Goal: Task Accomplishment & Management: Complete application form

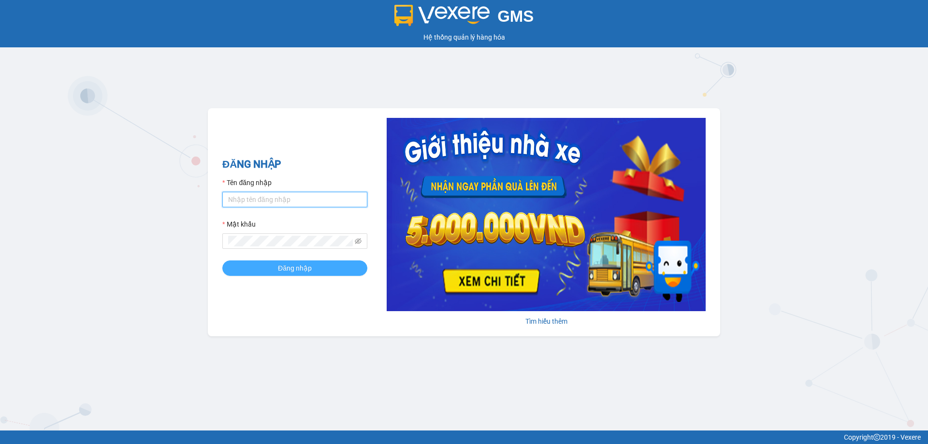
type input "phamthao.tienoanh"
click at [274, 263] on button "Đăng nhập" at bounding box center [294, 268] width 145 height 15
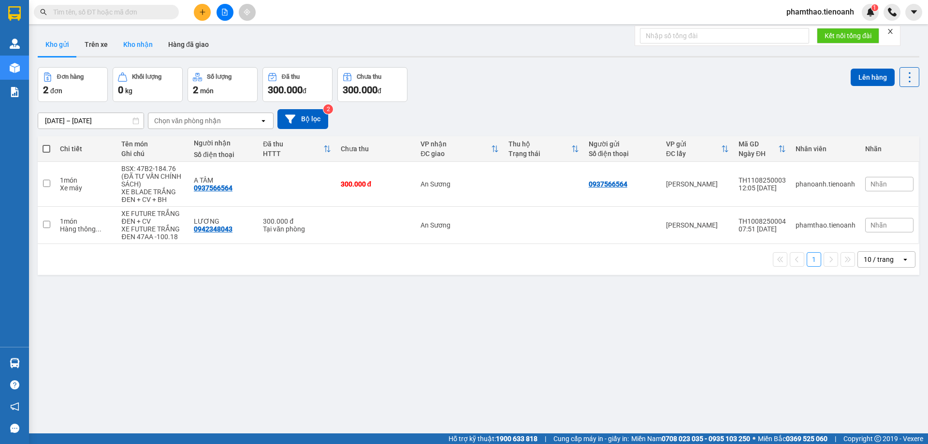
click at [119, 46] on button "Kho nhận" at bounding box center [138, 44] width 45 height 23
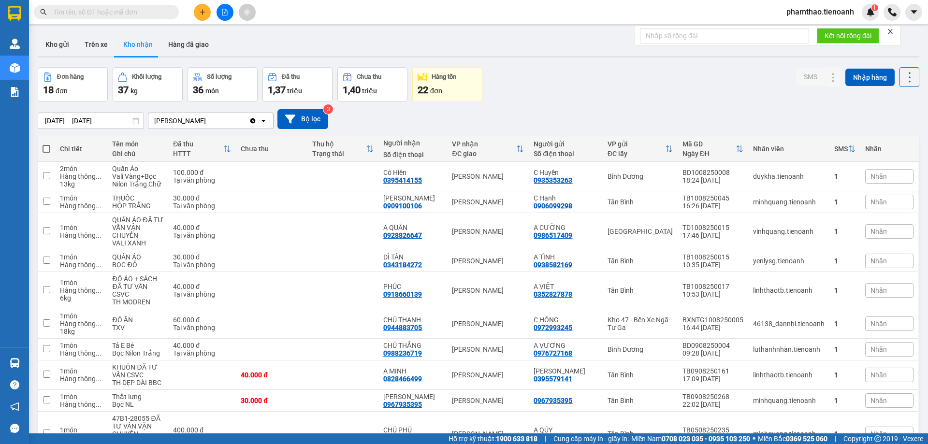
click at [146, 15] on input "text" at bounding box center [110, 12] width 114 height 11
type input "0"
click at [207, 7] on button at bounding box center [202, 12] width 17 height 17
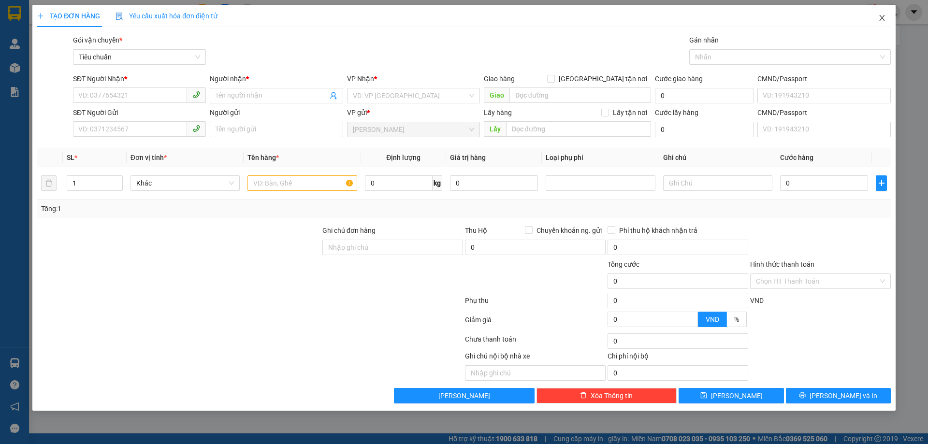
drag, startPoint x: 883, startPoint y: 18, endPoint x: 62, endPoint y: 0, distance: 821.7
click at [881, 18] on icon "close" at bounding box center [883, 18] width 8 height 8
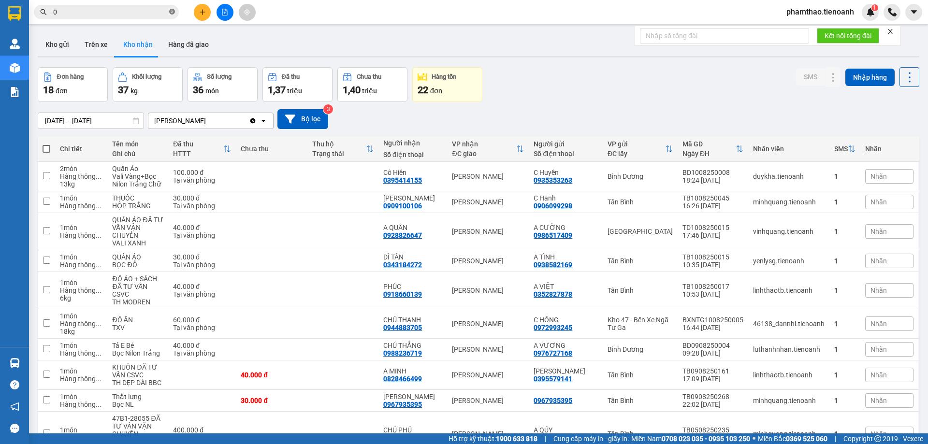
click at [170, 13] on icon "close-circle" at bounding box center [172, 12] width 6 height 6
paste input "0382980215"
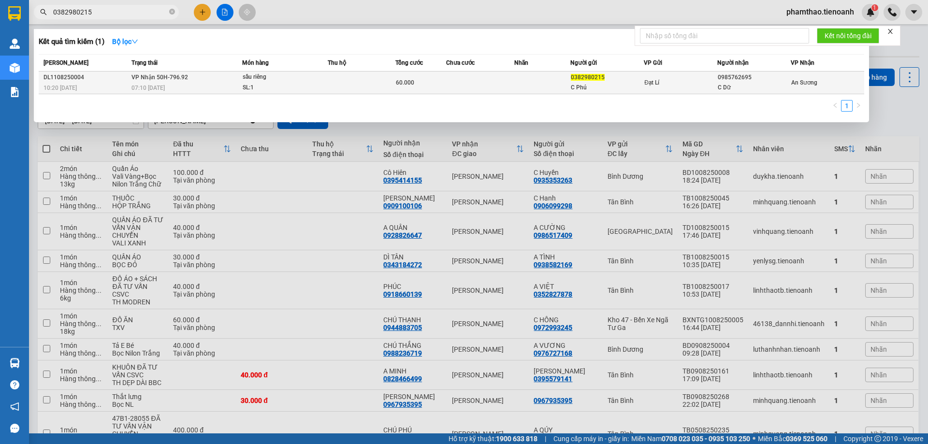
type input "0382980215"
click at [231, 86] on div "07:10 [DATE]" at bounding box center [187, 88] width 110 height 11
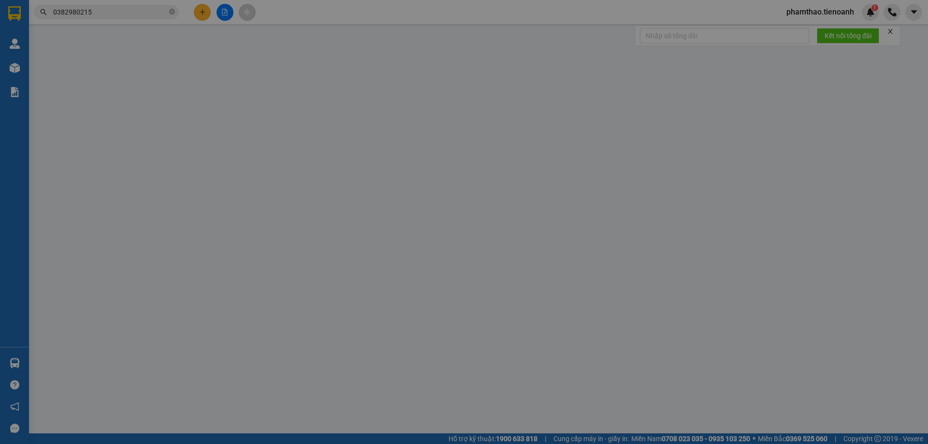
type input "0985762695"
type input "C Dữ"
type input "0382980215"
type input "C Phú"
type input "60.000"
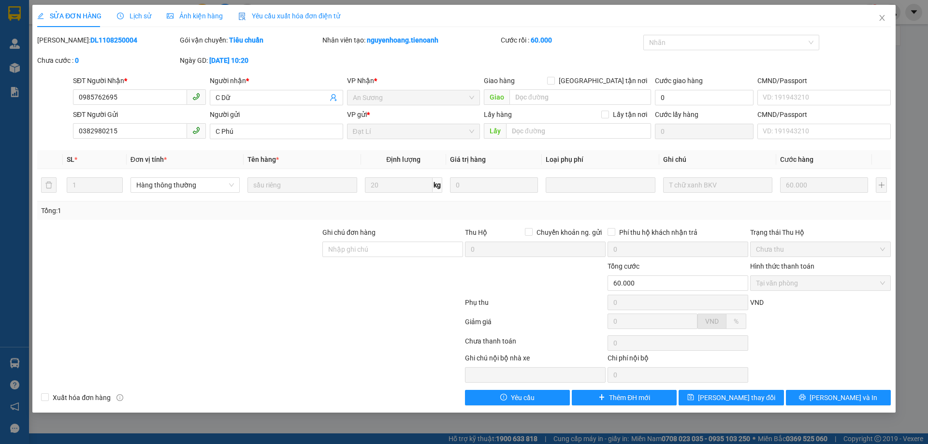
click at [140, 20] on span "Lịch sử" at bounding box center [134, 16] width 34 height 8
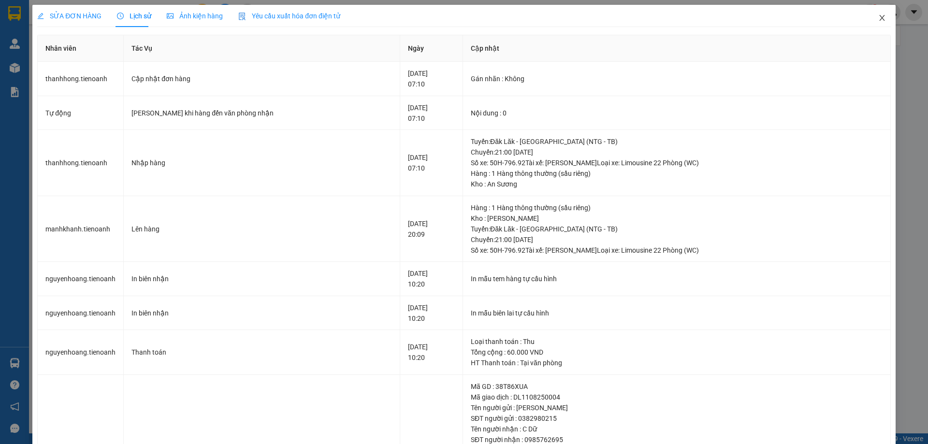
click at [883, 16] on span "Close" at bounding box center [882, 18] width 27 height 27
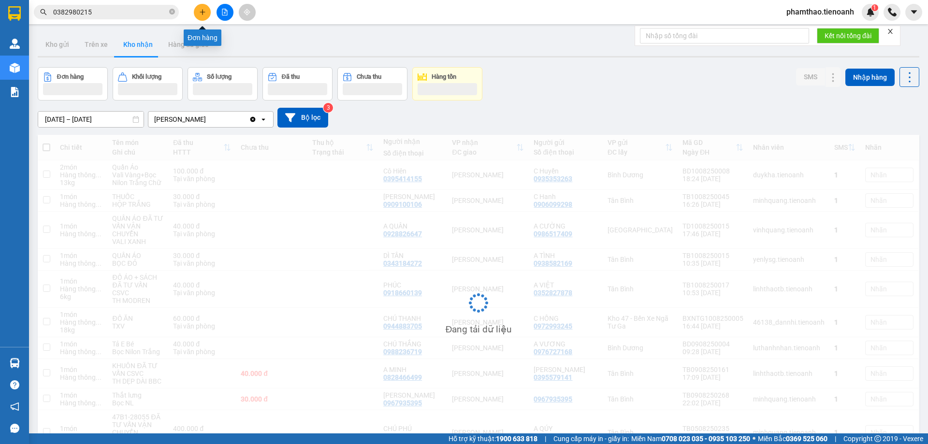
click at [201, 16] on button at bounding box center [202, 12] width 17 height 17
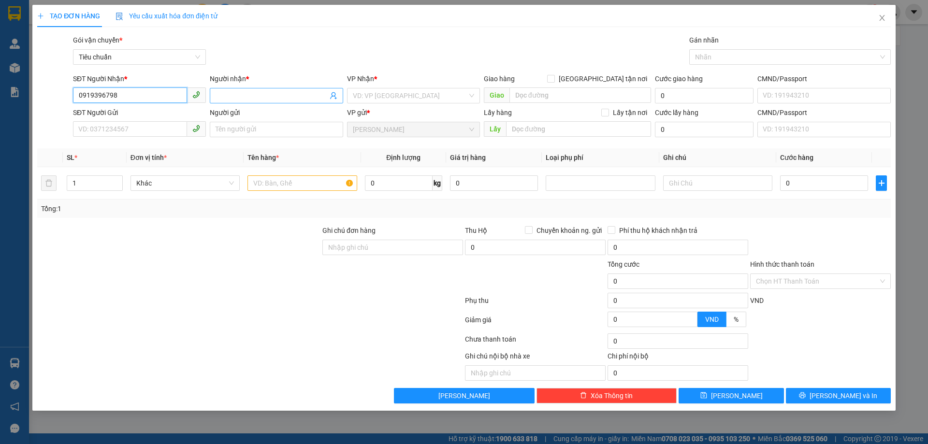
type input "0919396798"
click at [222, 93] on input "Người nhận *" at bounding box center [272, 95] width 112 height 11
type input "t"
type input "[PERSON_NAME]"
click at [389, 100] on input "search" at bounding box center [410, 95] width 115 height 15
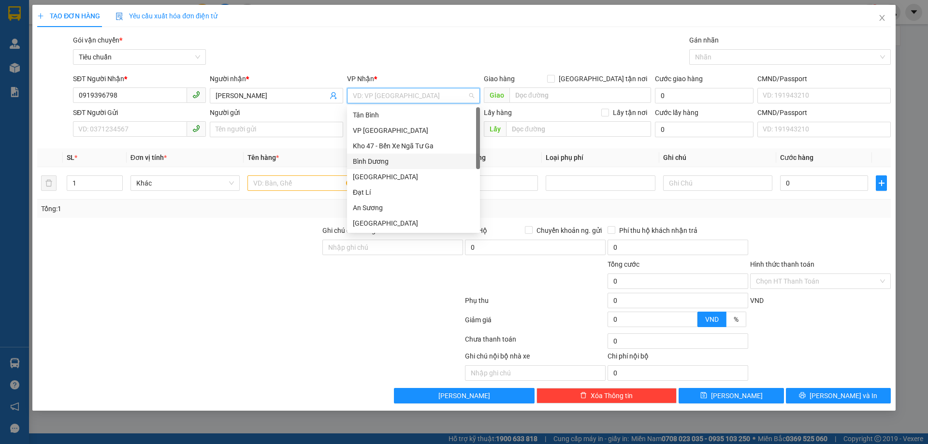
click at [384, 167] on div "Bình Dương" at bounding box center [413, 161] width 133 height 15
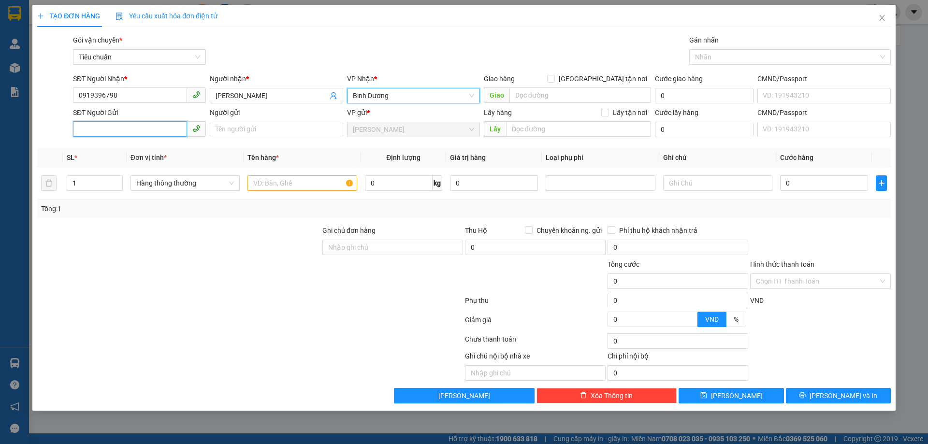
click at [144, 134] on input "SĐT Người Gửi" at bounding box center [130, 128] width 114 height 15
drag, startPoint x: 883, startPoint y: 18, endPoint x: 811, endPoint y: 4, distance: 73.4
click at [883, 18] on icon "close" at bounding box center [883, 18] width 8 height 8
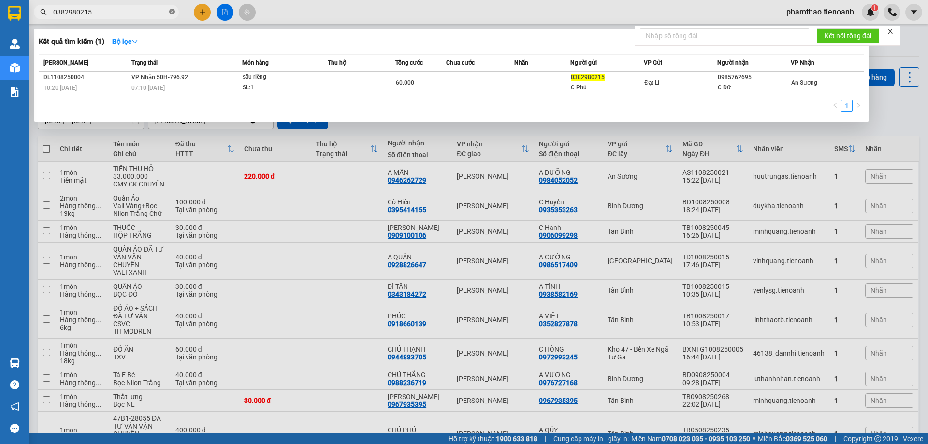
click at [170, 9] on icon "close-circle" at bounding box center [172, 12] width 6 height 6
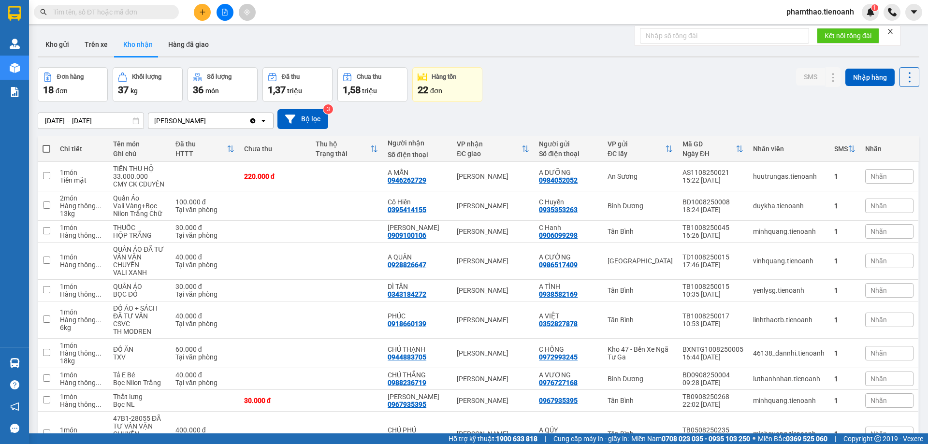
paste input "0906383403"
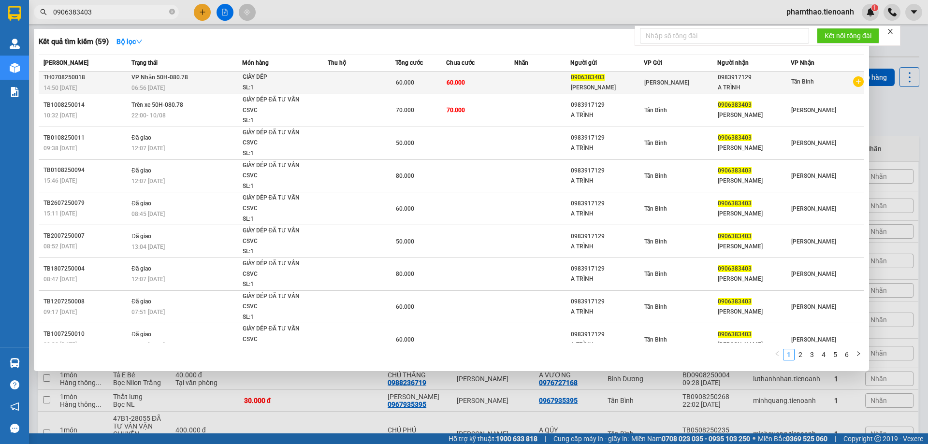
type input "0906383403"
click at [543, 83] on td at bounding box center [542, 83] width 57 height 23
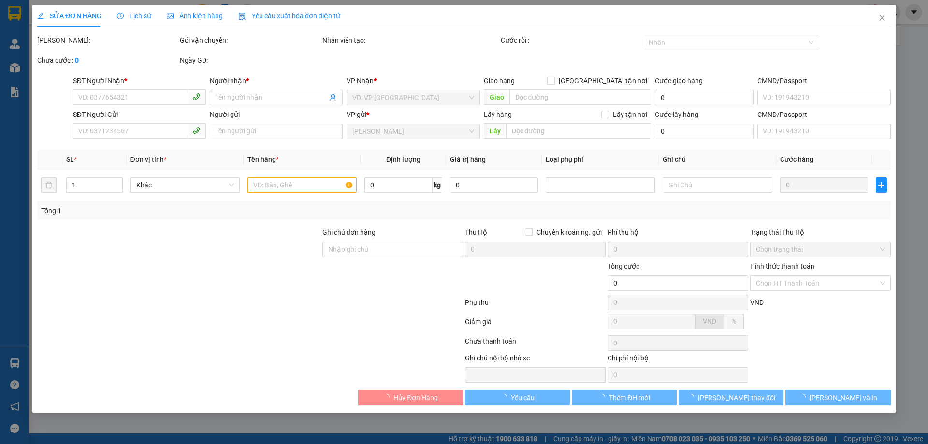
type input "0983917129"
type input "A TRÌNH"
type input "0906383403"
type input "[PERSON_NAME]"
type input "60.000"
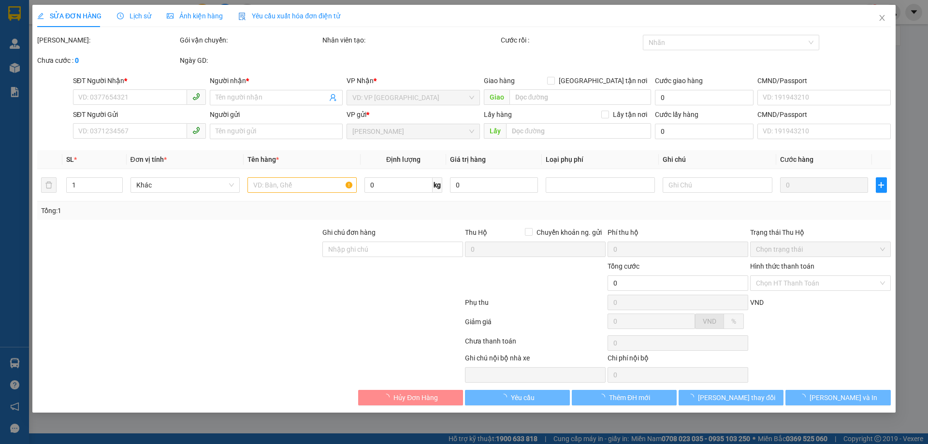
type input "60.000"
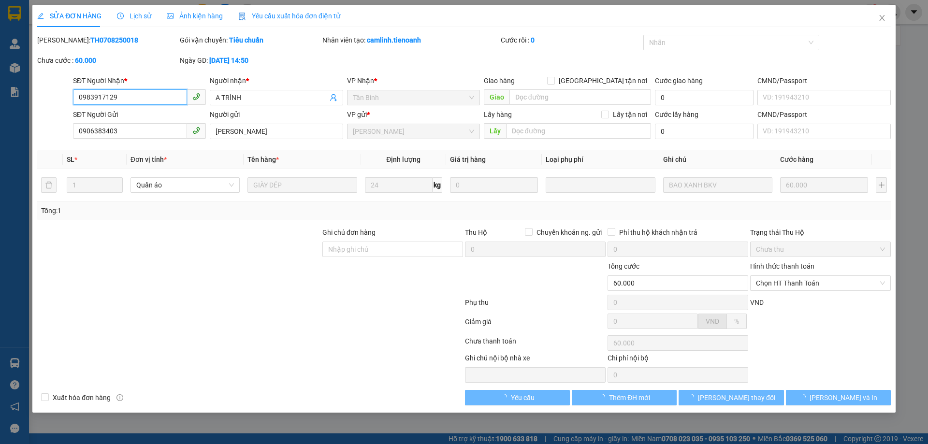
click at [134, 24] on div "Lịch sử" at bounding box center [134, 16] width 34 height 22
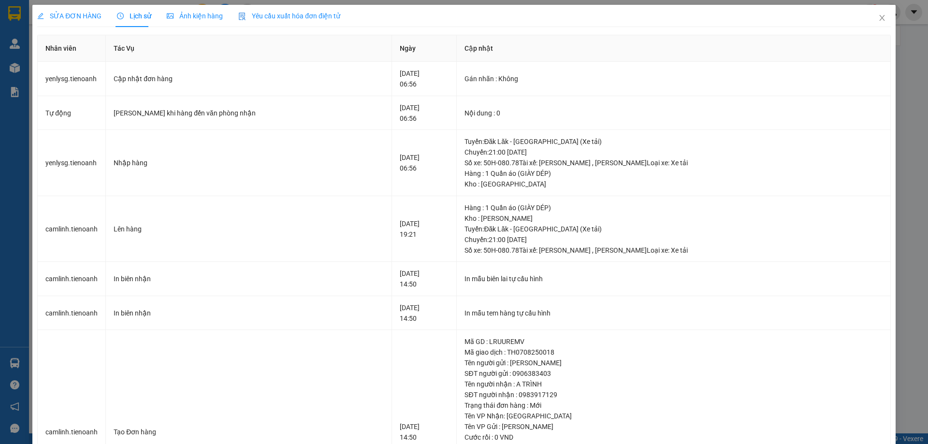
click at [91, 19] on span "SỬA ĐƠN HÀNG" at bounding box center [69, 16] width 64 height 8
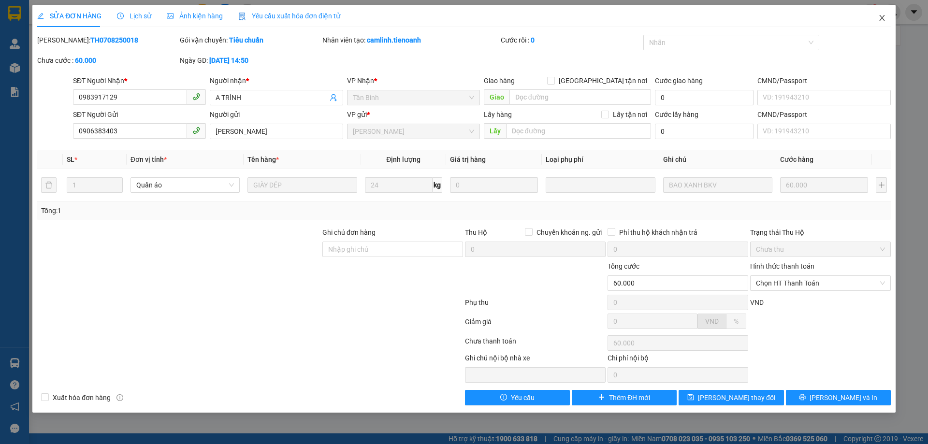
click at [875, 14] on span "Close" at bounding box center [882, 18] width 27 height 27
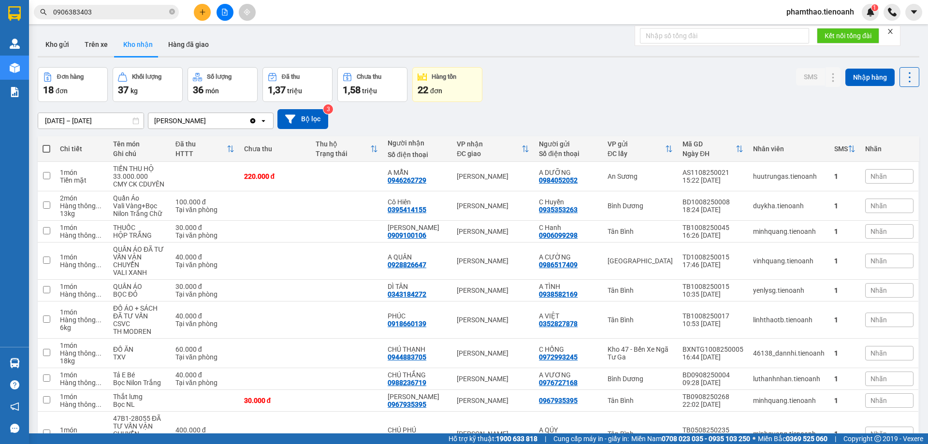
click at [130, 13] on input "0906383403" at bounding box center [110, 12] width 114 height 11
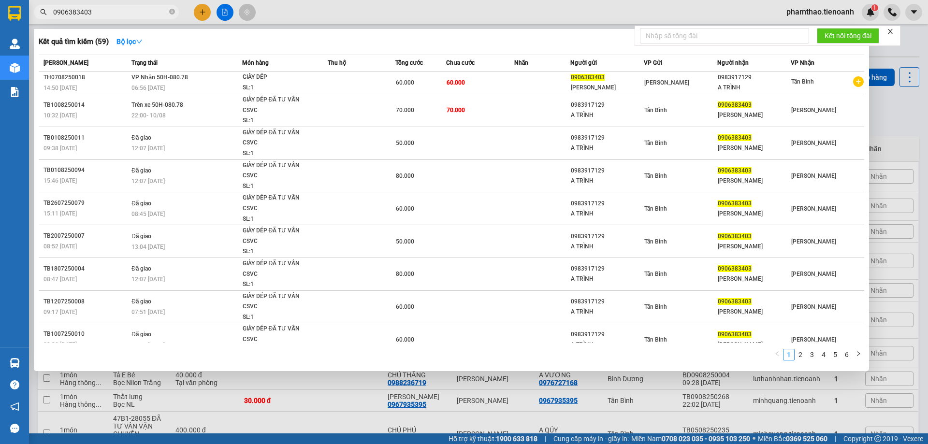
drag, startPoint x: 899, startPoint y: 103, endPoint x: 797, endPoint y: 107, distance: 102.1
click at [897, 103] on div at bounding box center [464, 222] width 928 height 444
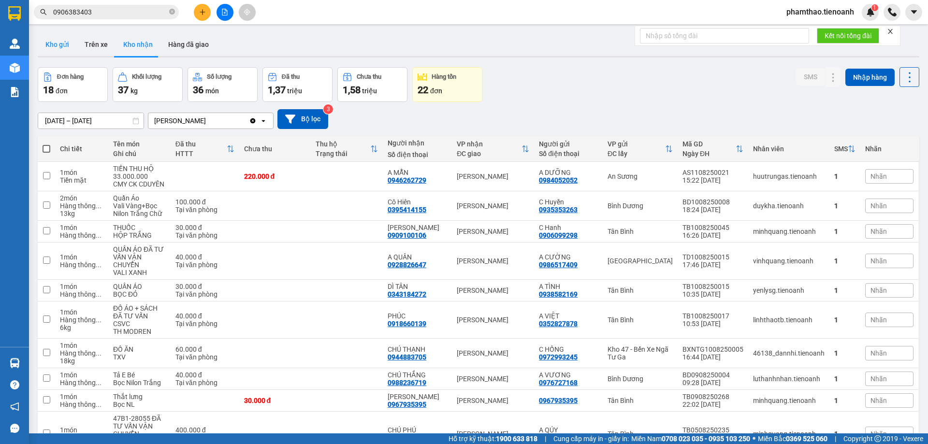
click at [68, 35] on button "Kho gửi" at bounding box center [57, 44] width 39 height 23
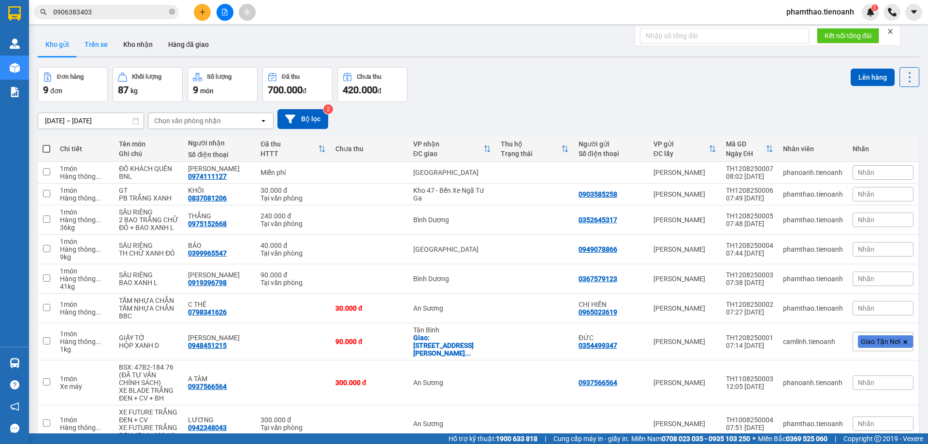
click at [92, 43] on button "Trên xe" at bounding box center [96, 44] width 39 height 23
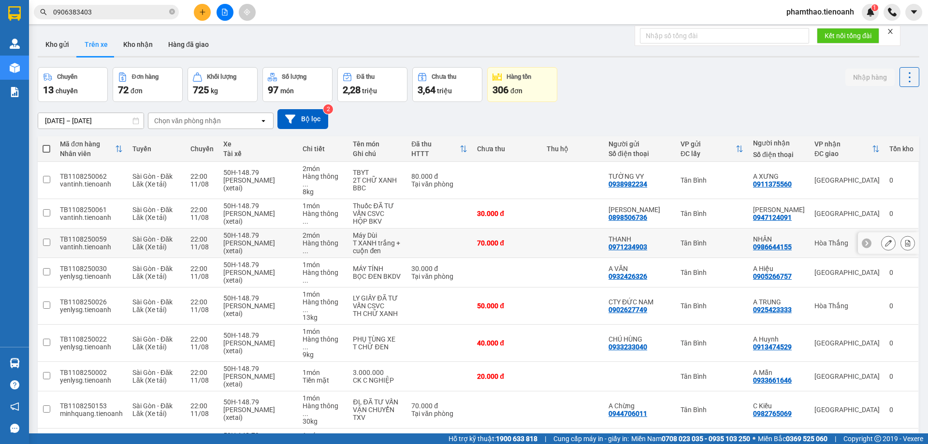
scroll to position [63, 0]
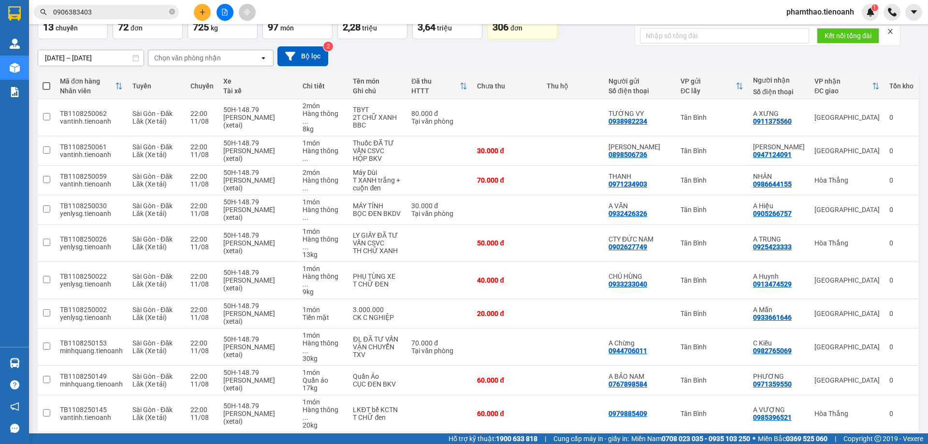
click at [877, 440] on div "10 / trang" at bounding box center [880, 447] width 44 height 15
click at [209, 53] on div "Chọn văn phòng nhận" at bounding box center [187, 58] width 67 height 10
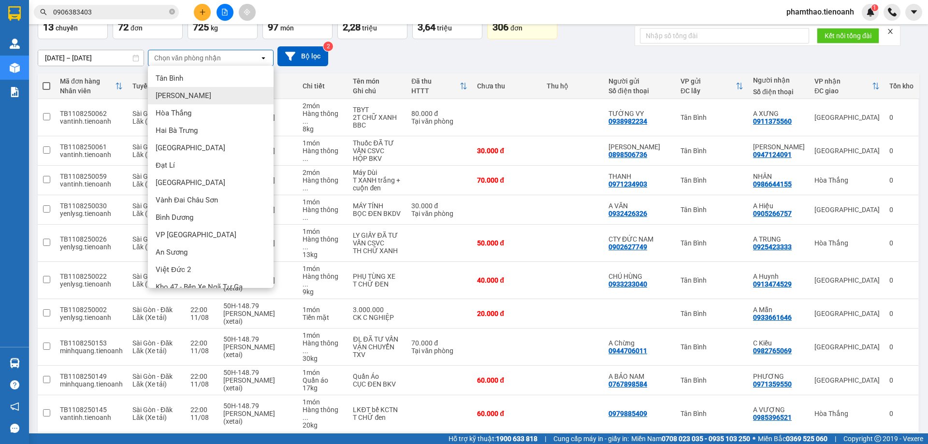
click at [188, 95] on div "[PERSON_NAME]" at bounding box center [211, 95] width 126 height 17
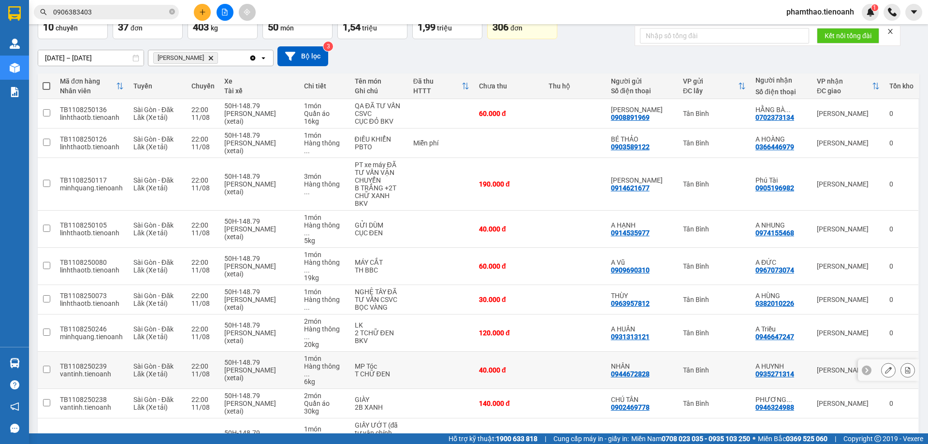
scroll to position [86, 0]
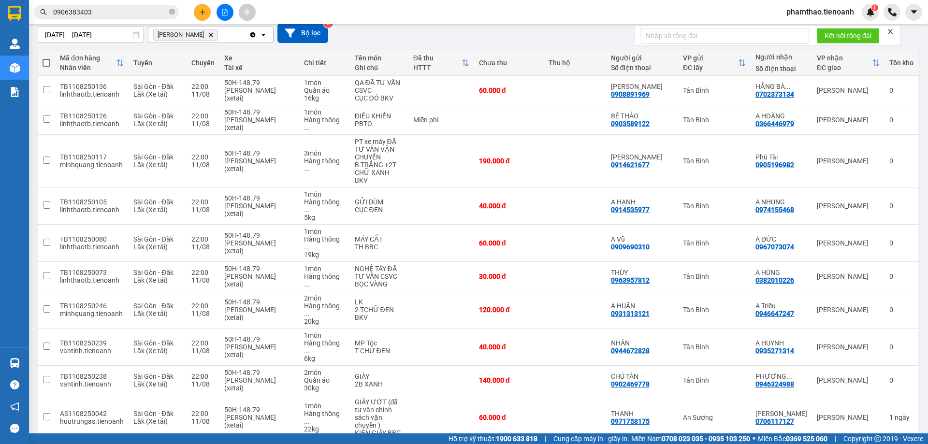
click at [882, 391] on span "100 / trang" at bounding box center [875, 388] width 35 height 10
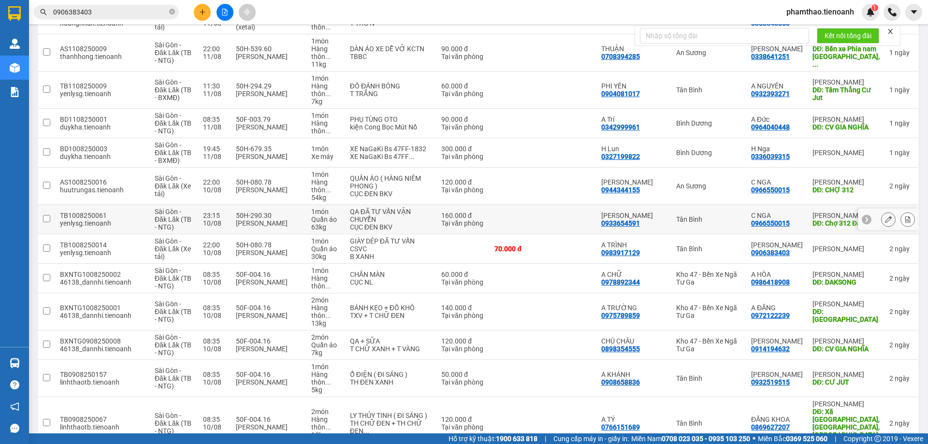
scroll to position [968, 0]
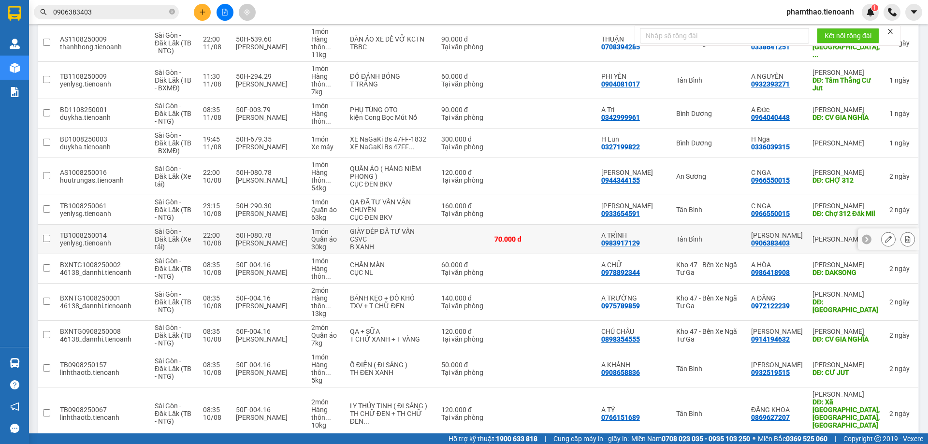
click at [734, 229] on td "Tân Bình" at bounding box center [709, 239] width 75 height 29
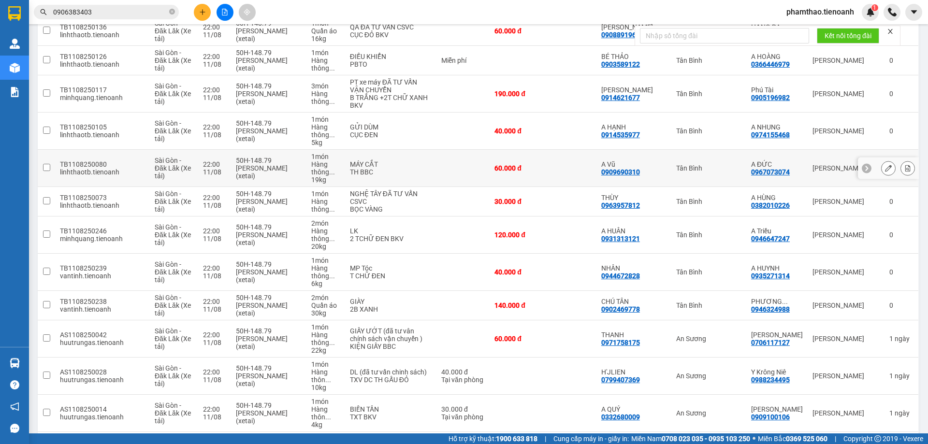
scroll to position [0, 0]
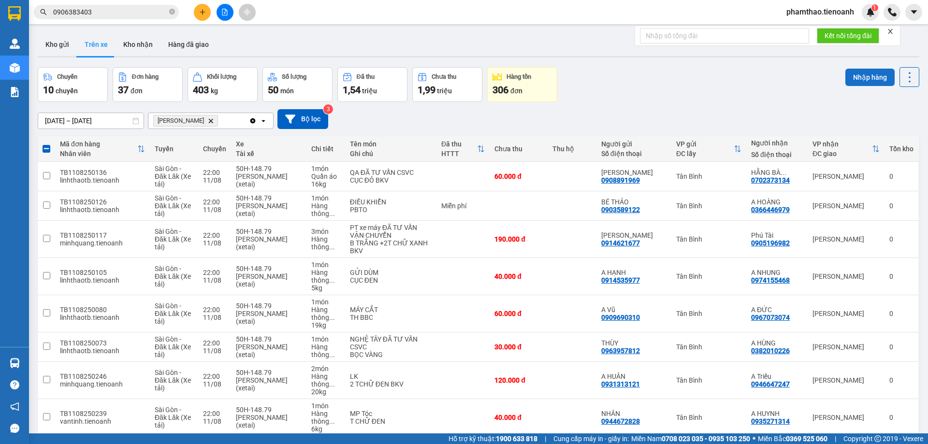
click at [869, 83] on button "Nhập hàng" at bounding box center [870, 77] width 49 height 17
checkbox input "false"
click at [171, 11] on icon "close-circle" at bounding box center [172, 12] width 6 height 6
paste input "02837507212"
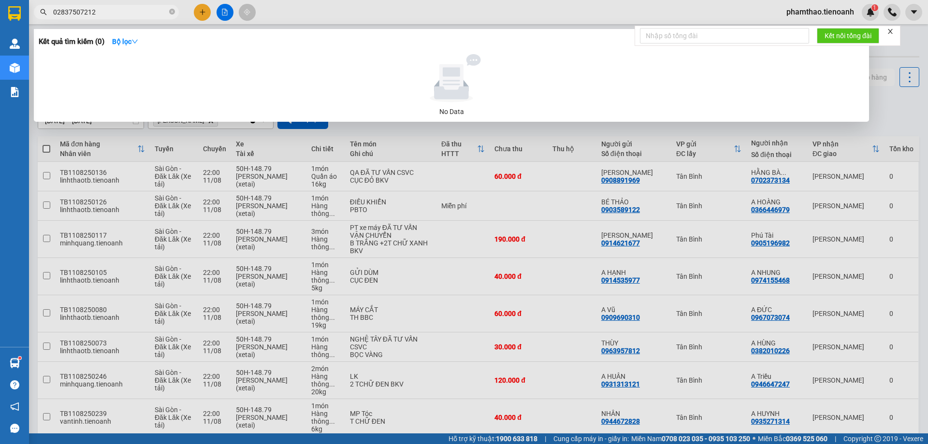
type input "02837507212"
click at [169, 10] on span "02837507212" at bounding box center [106, 12] width 145 height 15
click at [171, 10] on icon "close-circle" at bounding box center [172, 12] width 6 height 6
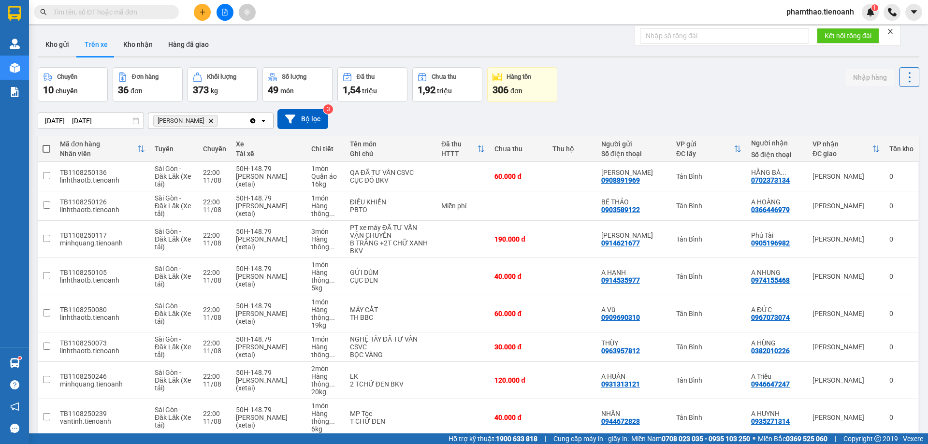
click at [128, 9] on input "text" at bounding box center [110, 12] width 114 height 11
type input "0"
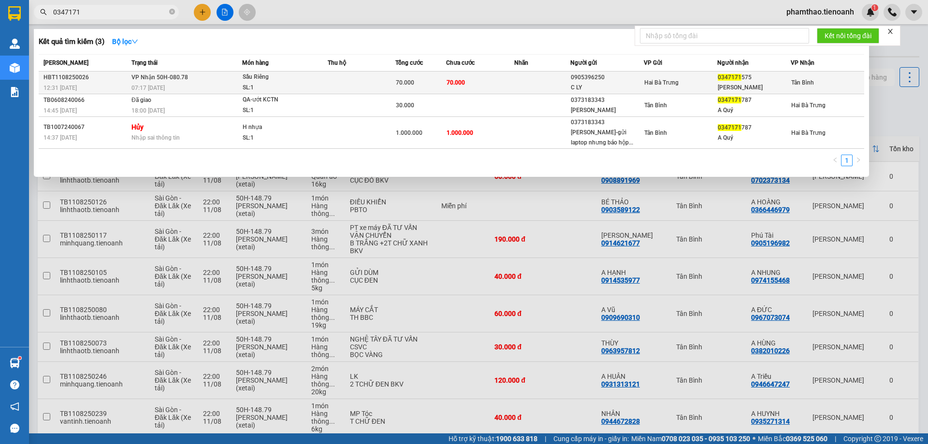
type input "0347171"
click at [409, 86] on span "70.000" at bounding box center [405, 82] width 18 height 7
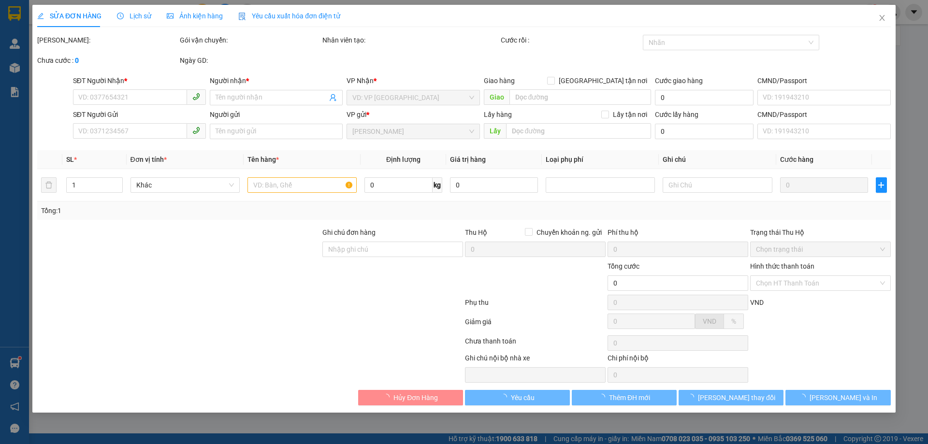
type input "0347171575"
type input "[PERSON_NAME]"
type input "0905396250"
type input "C LY"
type input "70.000"
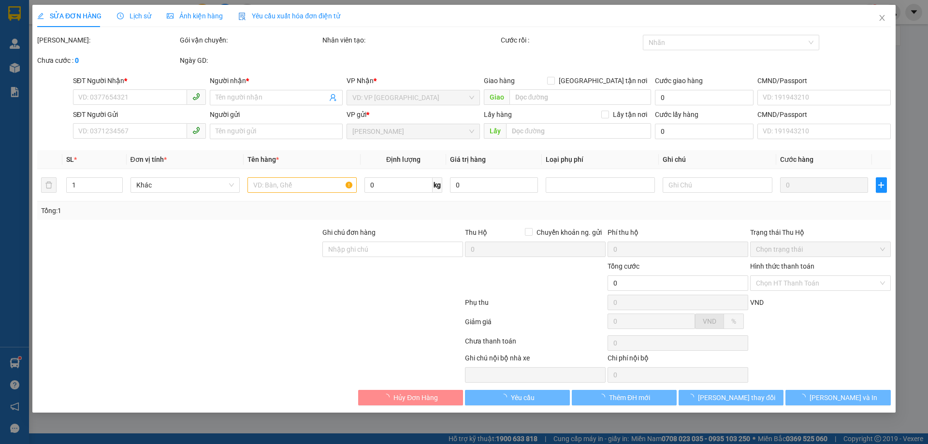
type input "70.000"
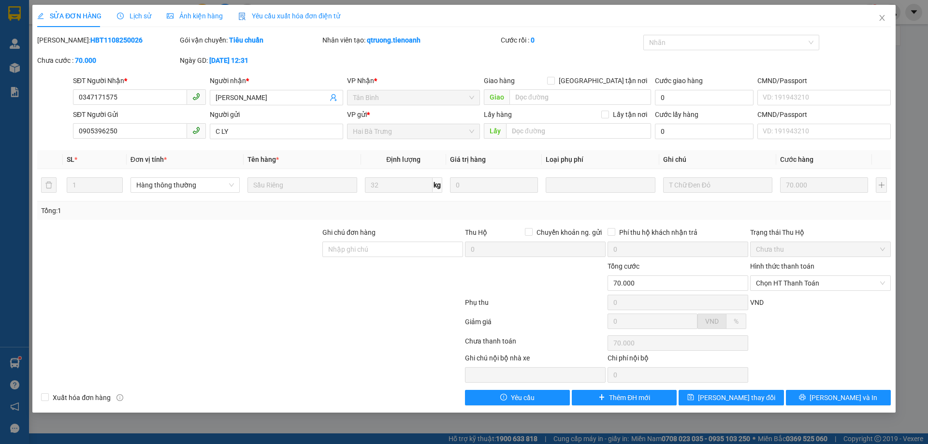
click at [136, 14] on span "Lịch sử" at bounding box center [134, 16] width 34 height 8
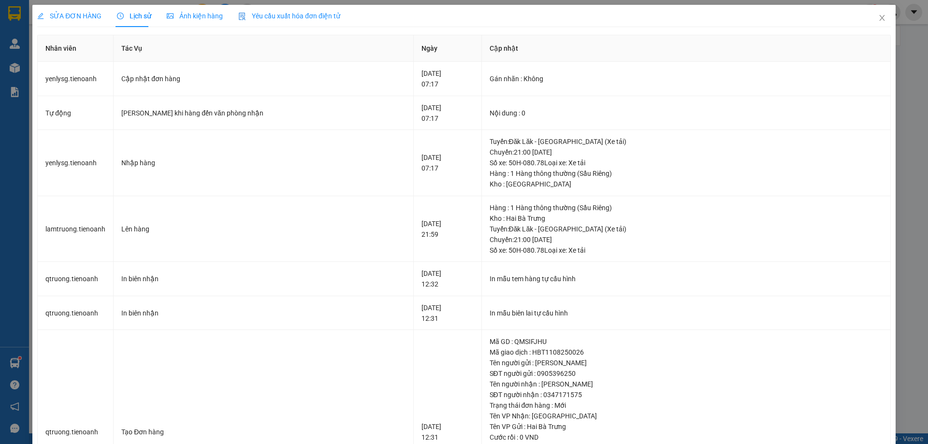
click at [73, 16] on span "SỬA ĐƠN HÀNG" at bounding box center [69, 16] width 64 height 8
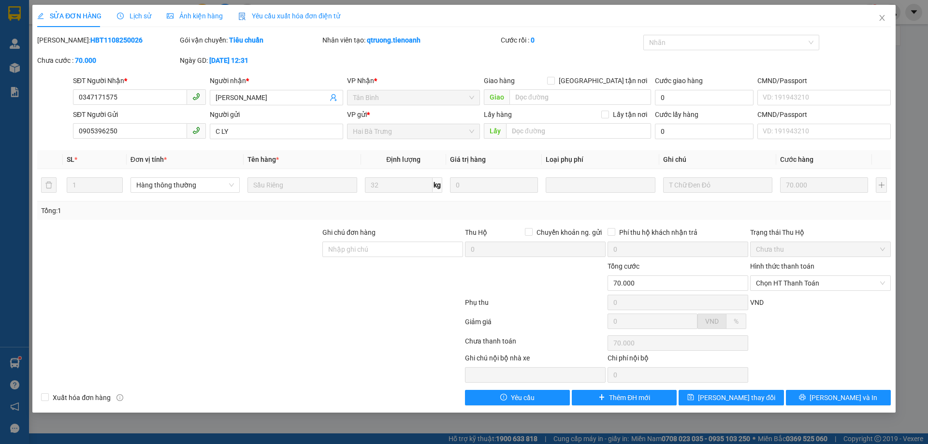
click at [130, 12] on span "Lịch sử" at bounding box center [134, 16] width 34 height 8
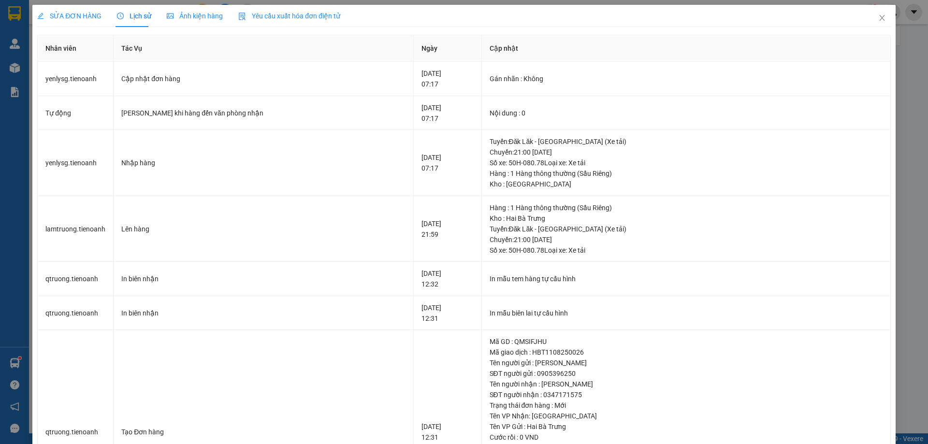
click at [88, 5] on div "SỬA ĐƠN HÀNG" at bounding box center [69, 16] width 64 height 22
